Goal: Information Seeking & Learning: Learn about a topic

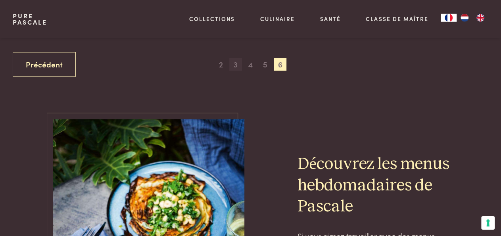
click at [233, 68] on span "3" at bounding box center [235, 64] width 13 height 13
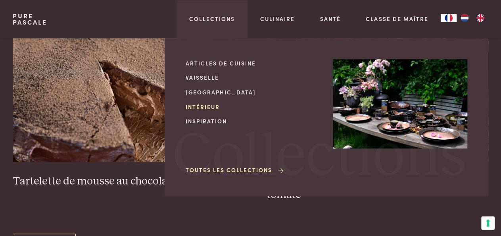
scroll to position [335, 0]
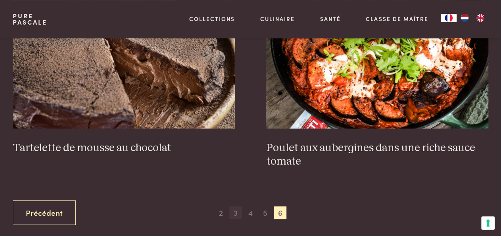
click at [241, 208] on span "3" at bounding box center [235, 212] width 13 height 13
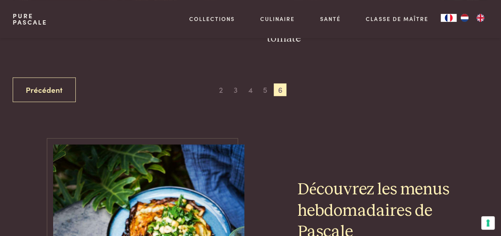
scroll to position [465, 0]
